Goal: Task Accomplishment & Management: Use online tool/utility

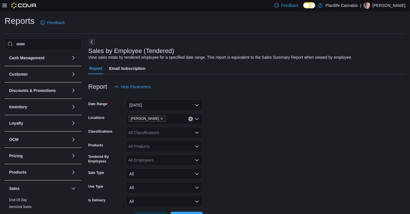
scroll to position [176, 0]
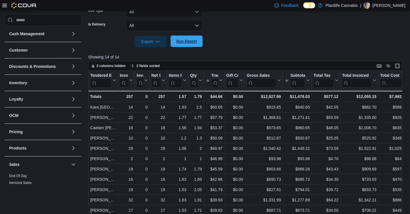
click at [194, 44] on span "Run Report" at bounding box center [186, 41] width 21 height 6
click at [184, 46] on span "Run Report" at bounding box center [186, 40] width 25 height 11
click at [199, 43] on span "Run Report" at bounding box center [186, 40] width 25 height 11
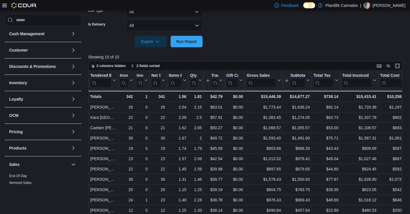
click at [272, 49] on div at bounding box center [246, 50] width 317 height 7
click at [199, 44] on button "Run Report" at bounding box center [187, 40] width 32 height 11
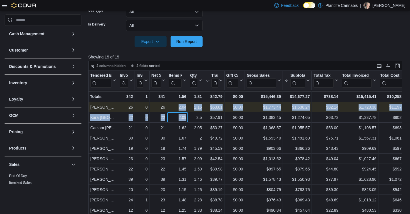
drag, startPoint x: 188, startPoint y: 120, endPoint x: 177, endPoint y: 107, distance: 17.5
click at [177, 107] on div "Tendered Employee Click to view column header actions Invoices Sold Click to vi…" at bounding box center [330, 164] width 484 height 186
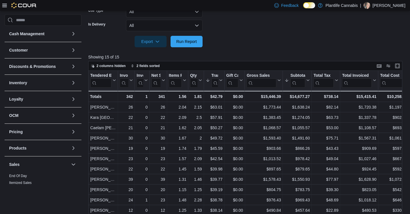
click at [264, 48] on div at bounding box center [246, 50] width 317 height 7
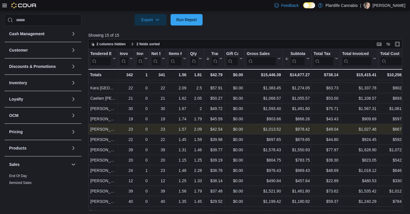
scroll to position [0, 0]
